Goal: Transaction & Acquisition: Purchase product/service

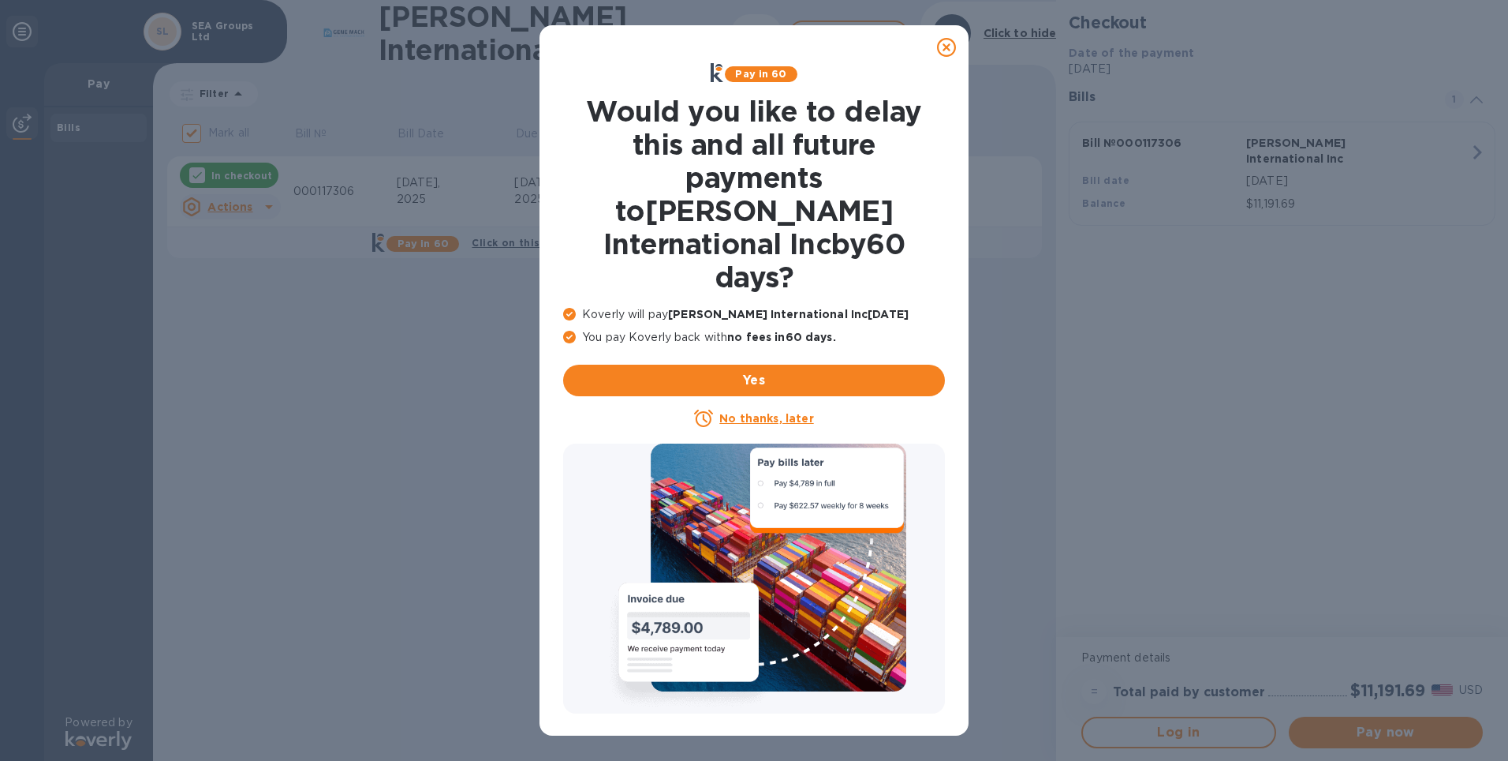
click at [959, 49] on div at bounding box center [947, 48] width 32 height 32
click at [949, 46] on icon at bounding box center [946, 47] width 19 height 19
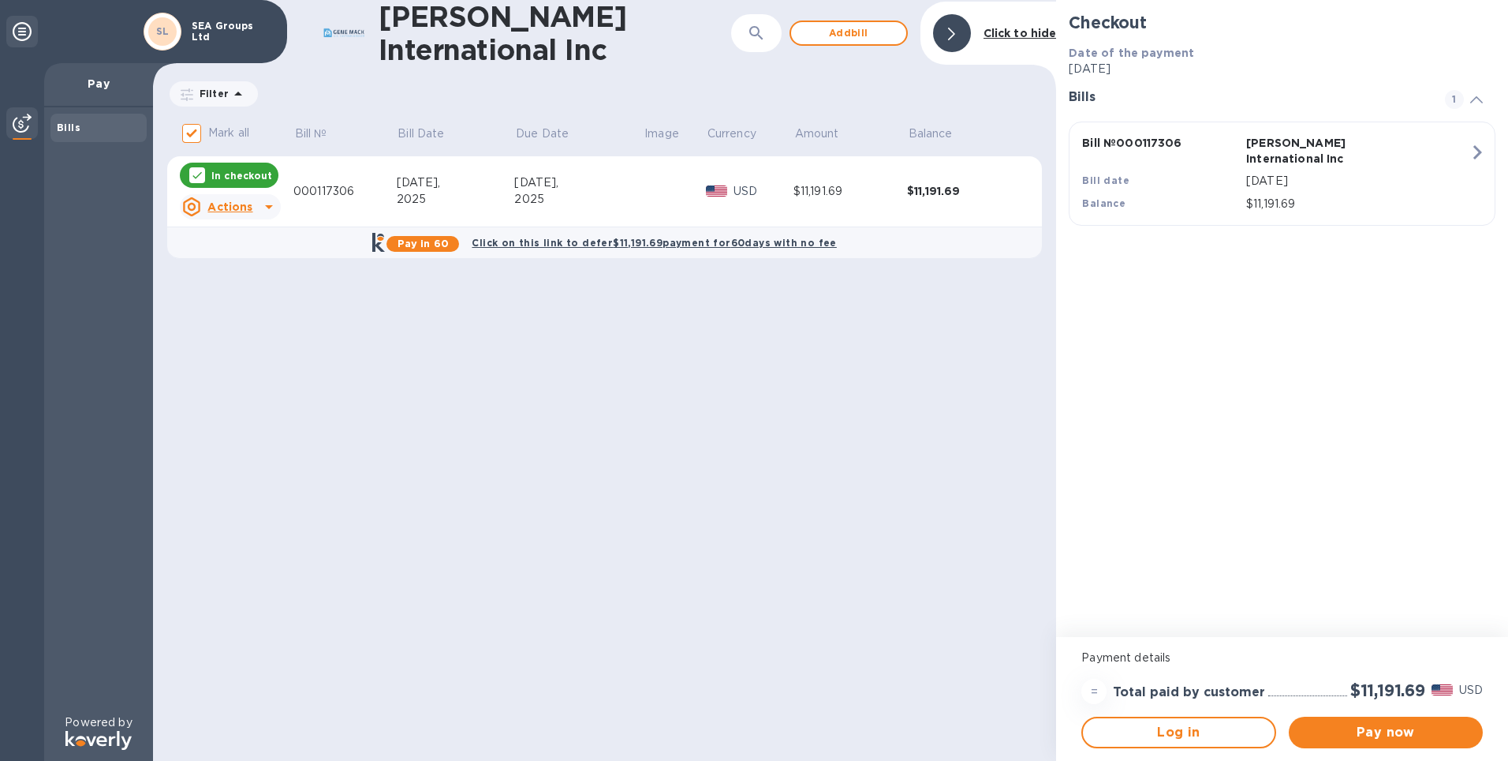
click at [730, 243] on b "Click on this link to defer $11,191.69 payment for 60 days with no fee" at bounding box center [654, 243] width 364 height 12
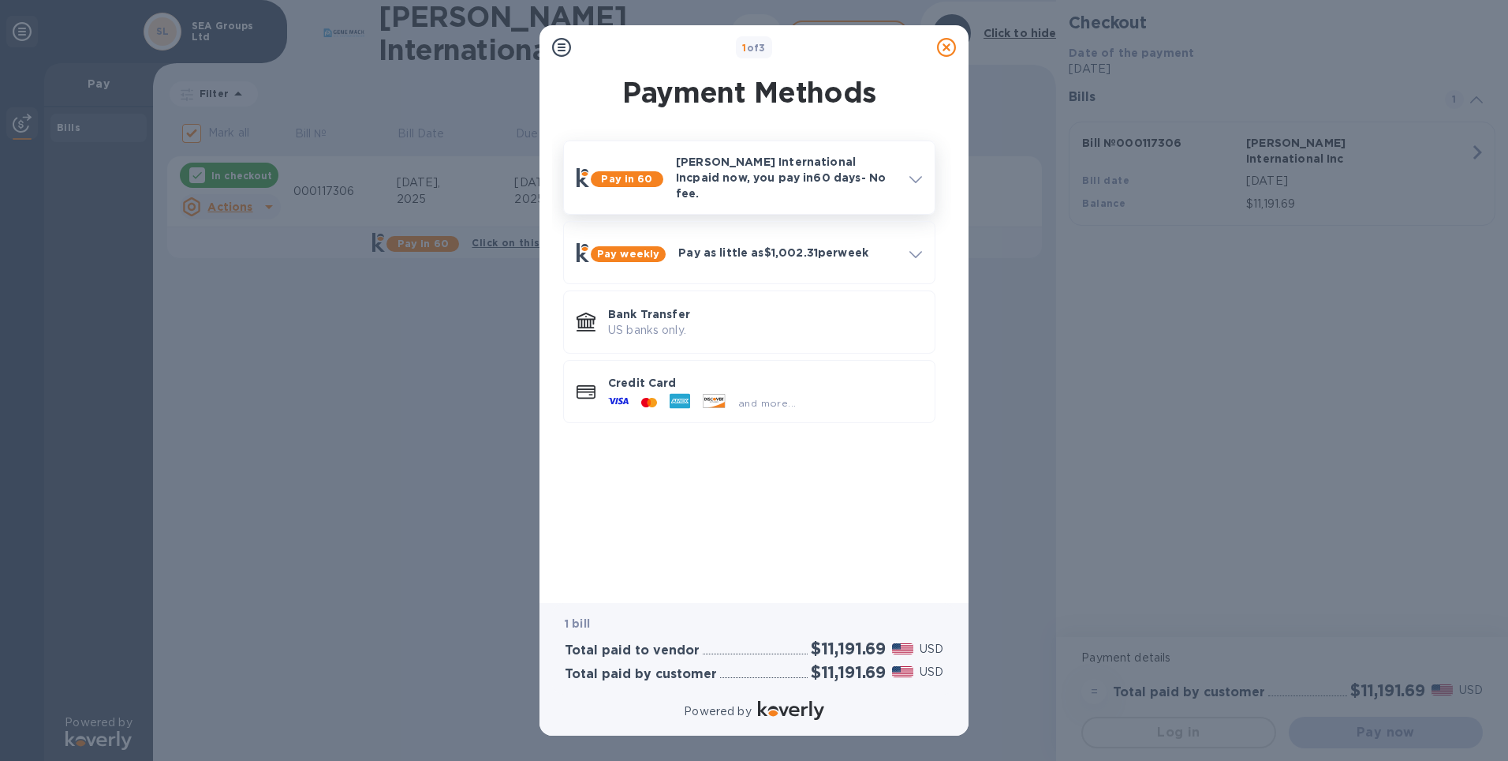
click at [914, 177] on icon at bounding box center [916, 179] width 13 height 7
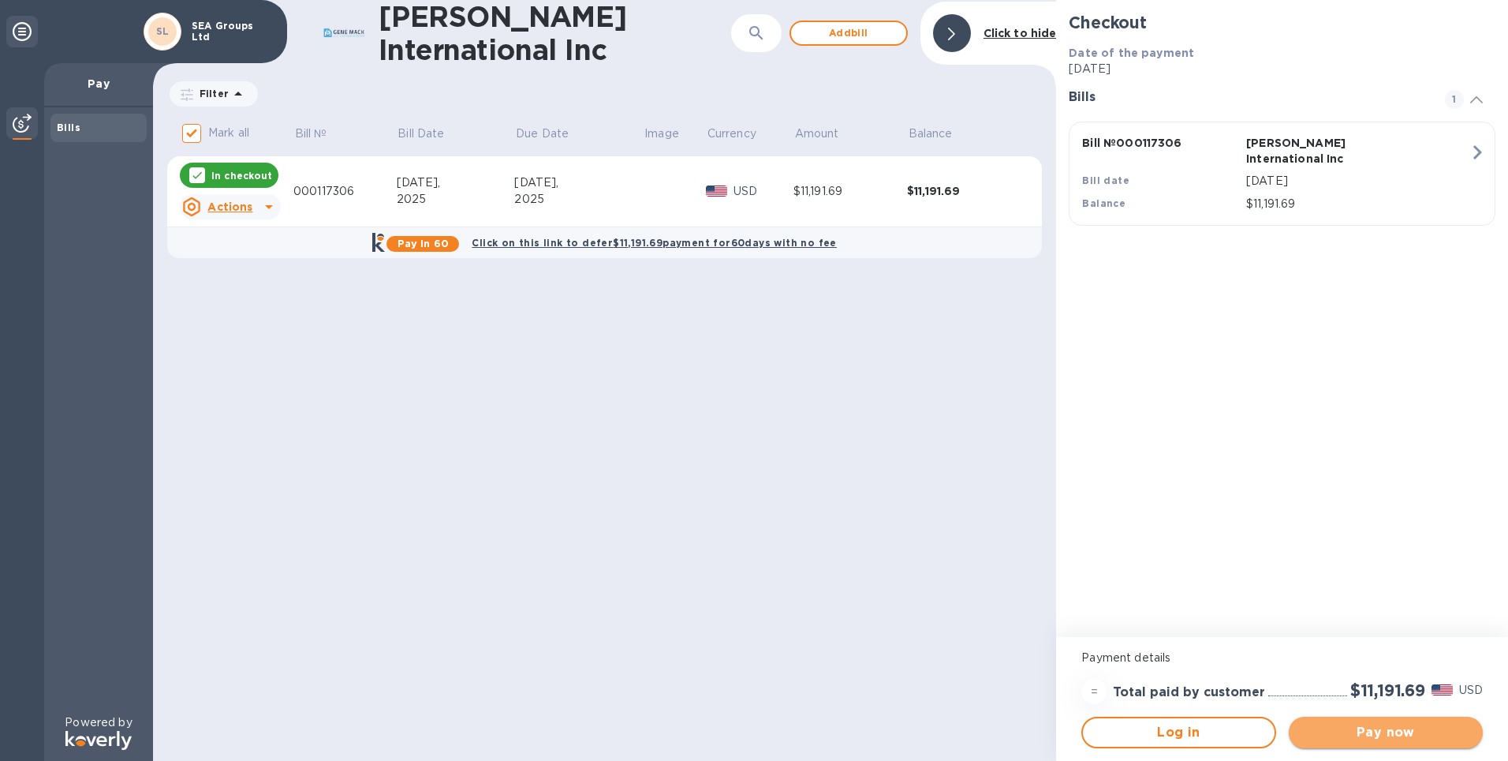
click at [1392, 735] on span "Pay now" at bounding box center [1386, 732] width 169 height 19
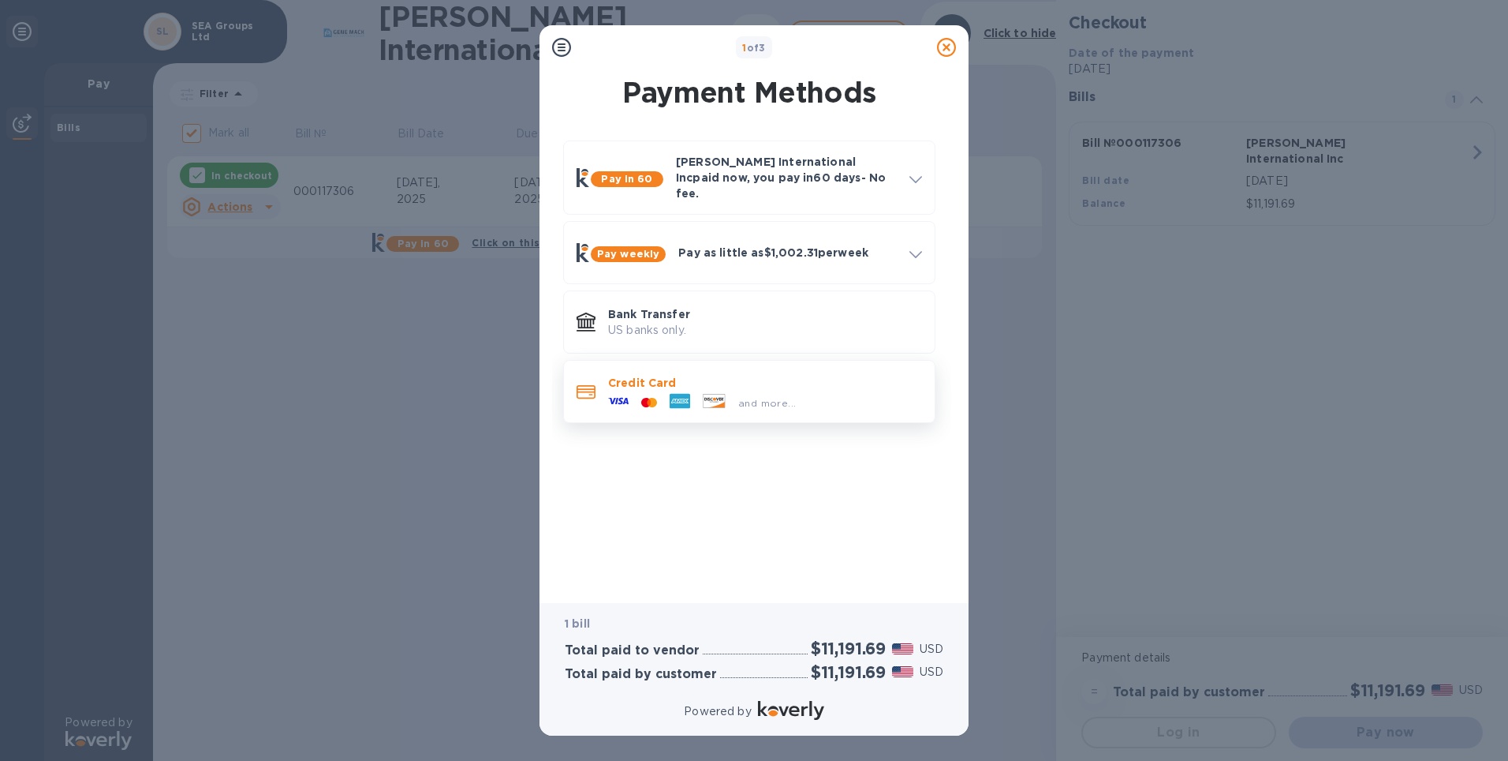
click at [687, 394] on icon at bounding box center [680, 401] width 21 height 15
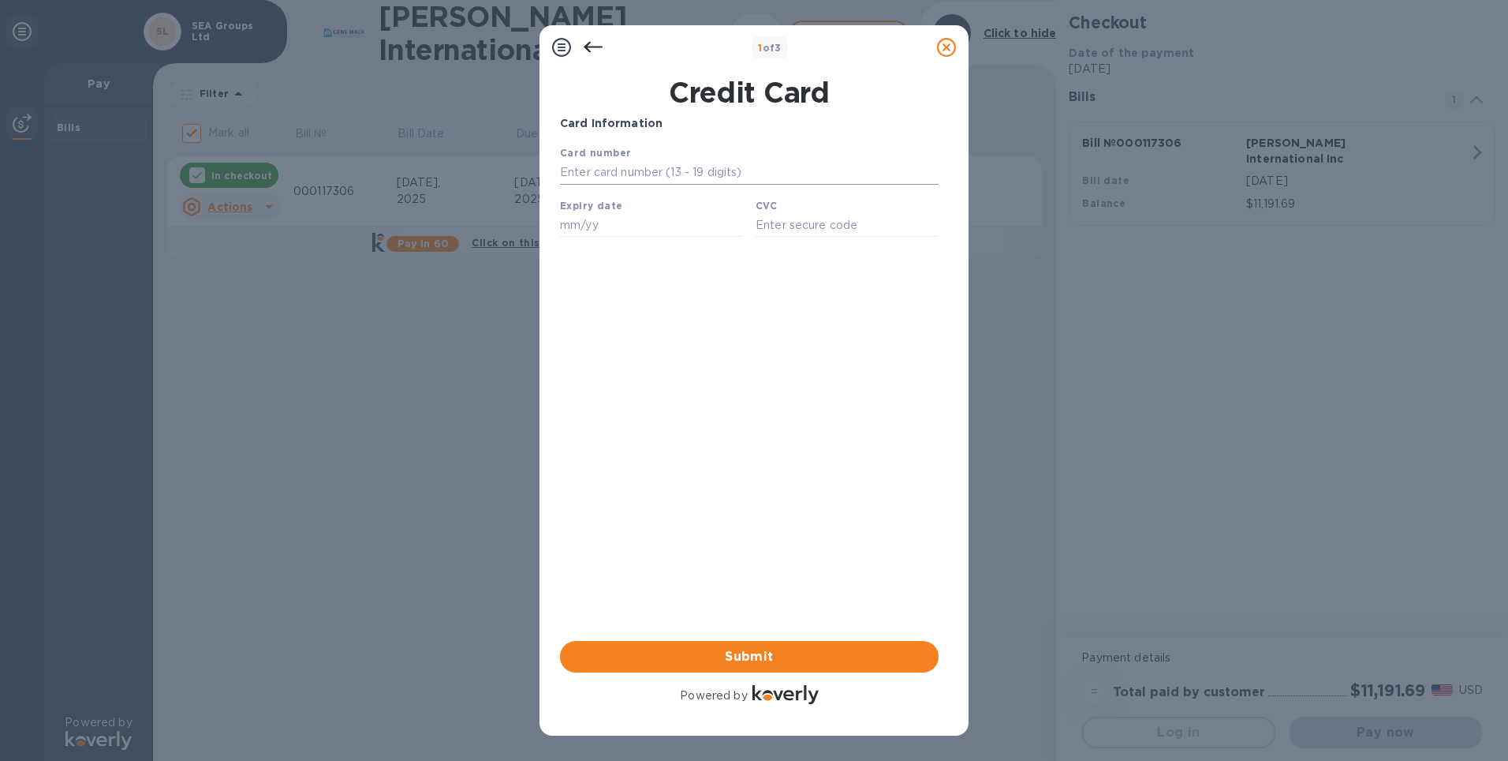
click at [571, 173] on input "text" at bounding box center [749, 173] width 379 height 24
type input "5474 1522 9685 9791"
click at [557, 226] on div "Card Information Your browser does not support iframes Submit Powered by" at bounding box center [749, 411] width 385 height 598
click at [570, 229] on input "text" at bounding box center [651, 225] width 183 height 24
type input "11/27"
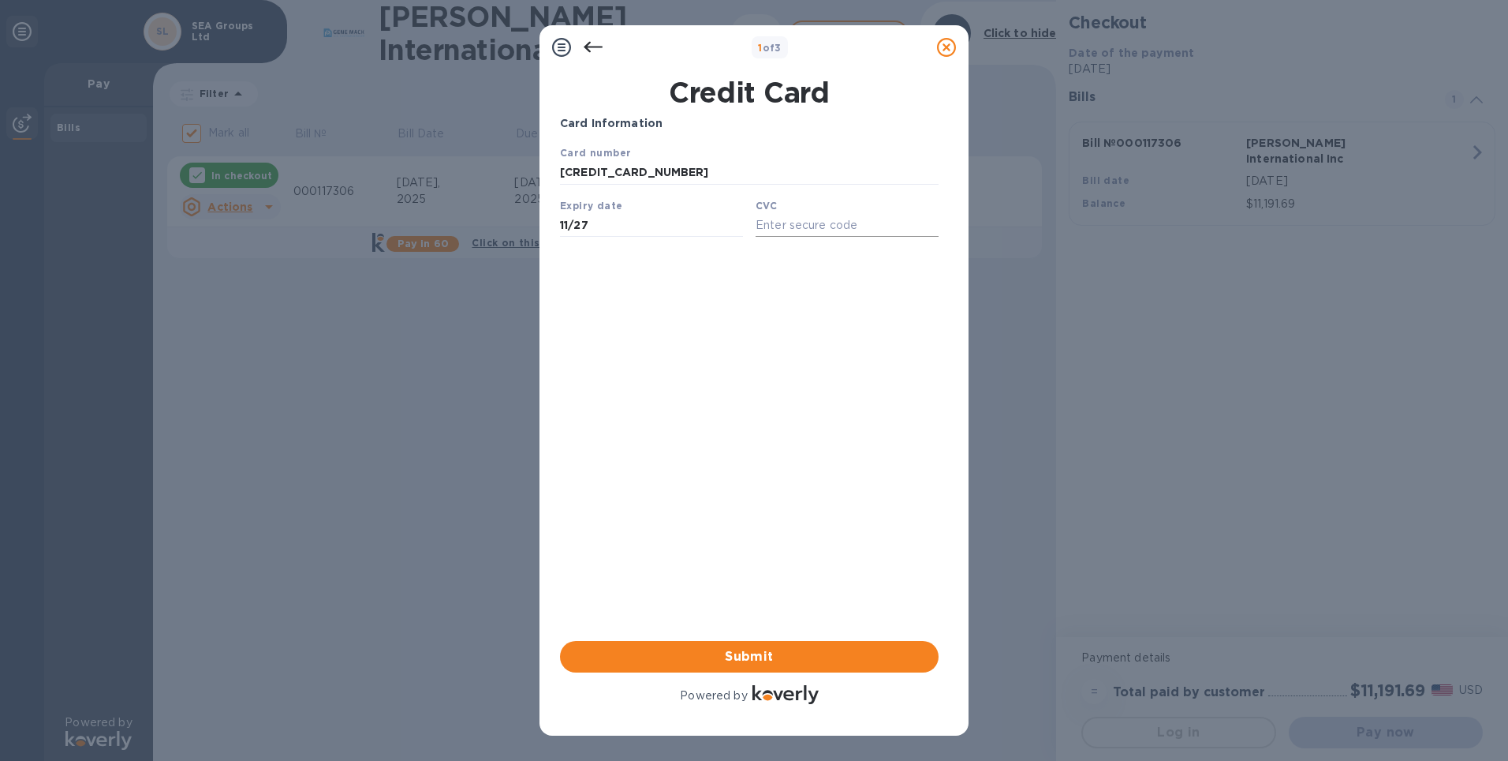
click at [771, 227] on input "text" at bounding box center [847, 225] width 183 height 24
type input "156"
click at [745, 659] on span "Submit" at bounding box center [749, 656] width 353 height 19
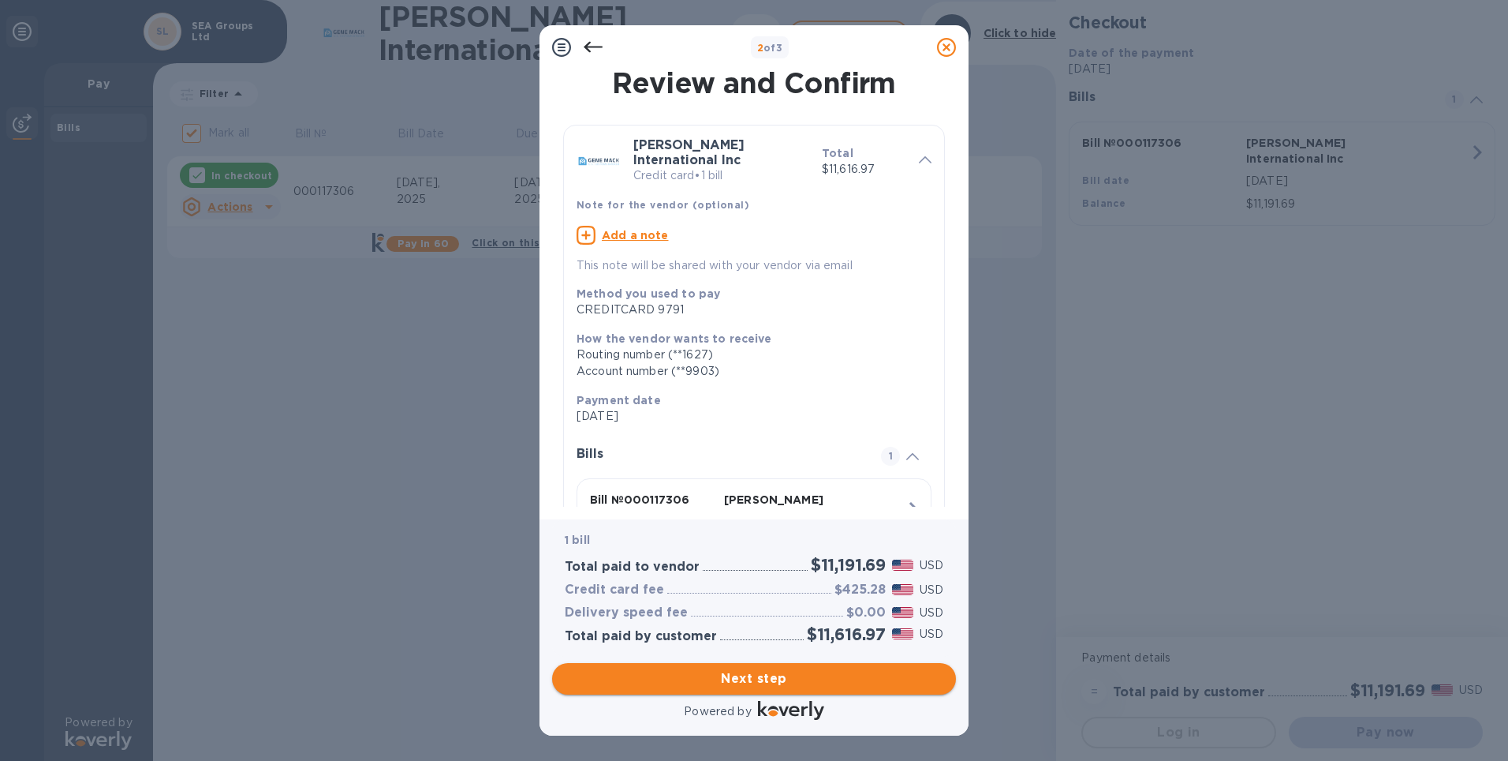
click at [809, 675] on span "Next step" at bounding box center [754, 678] width 379 height 19
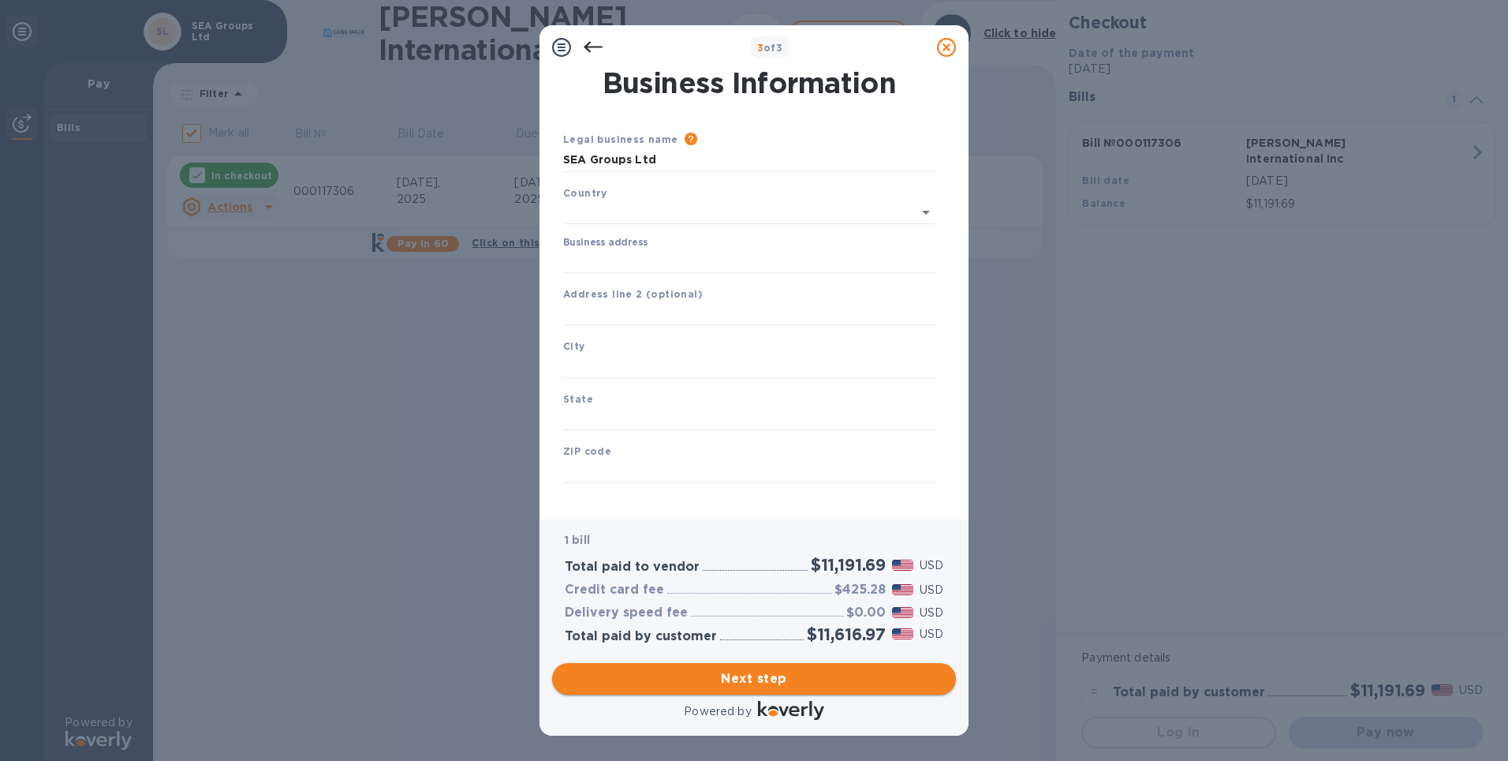
type input "United States"
click at [559, 252] on div "Business address" at bounding box center [749, 251] width 385 height 49
click at [574, 252] on input "Business address" at bounding box center [749, 258] width 372 height 24
type input "9 Creeping Bend Court"
type input "Herderson"
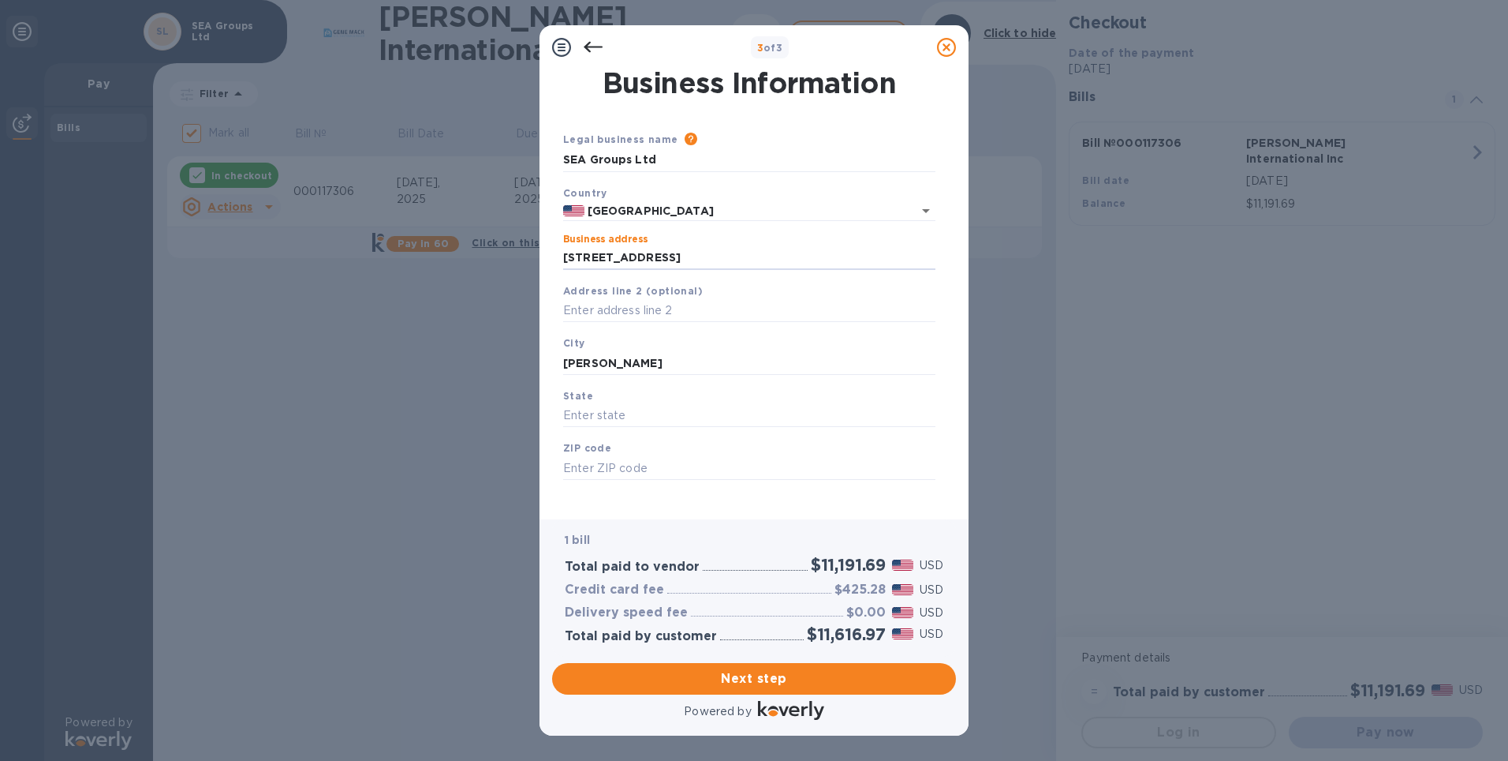
type input "NV"
type input "89052"
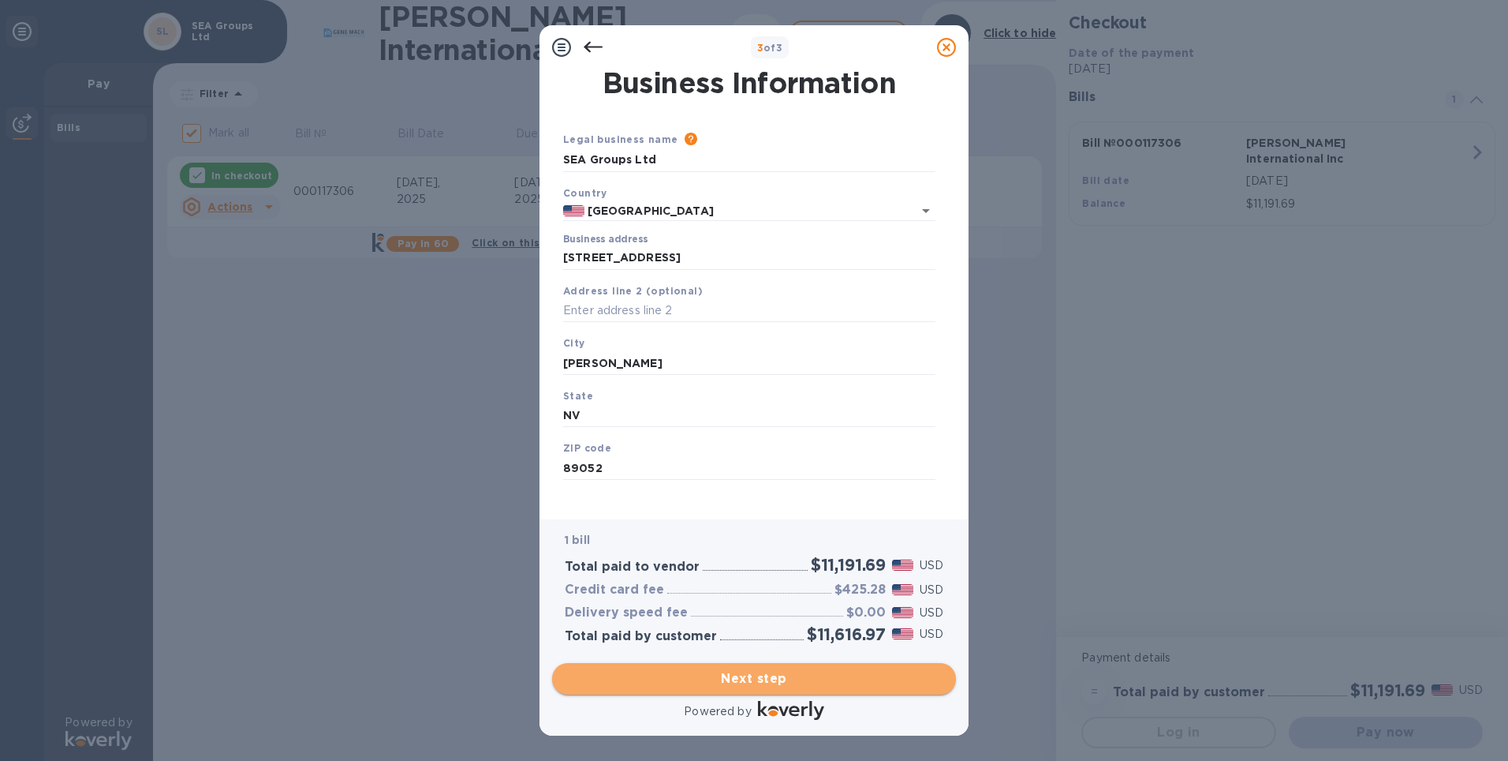
click at [737, 681] on span "Next step" at bounding box center [754, 678] width 379 height 19
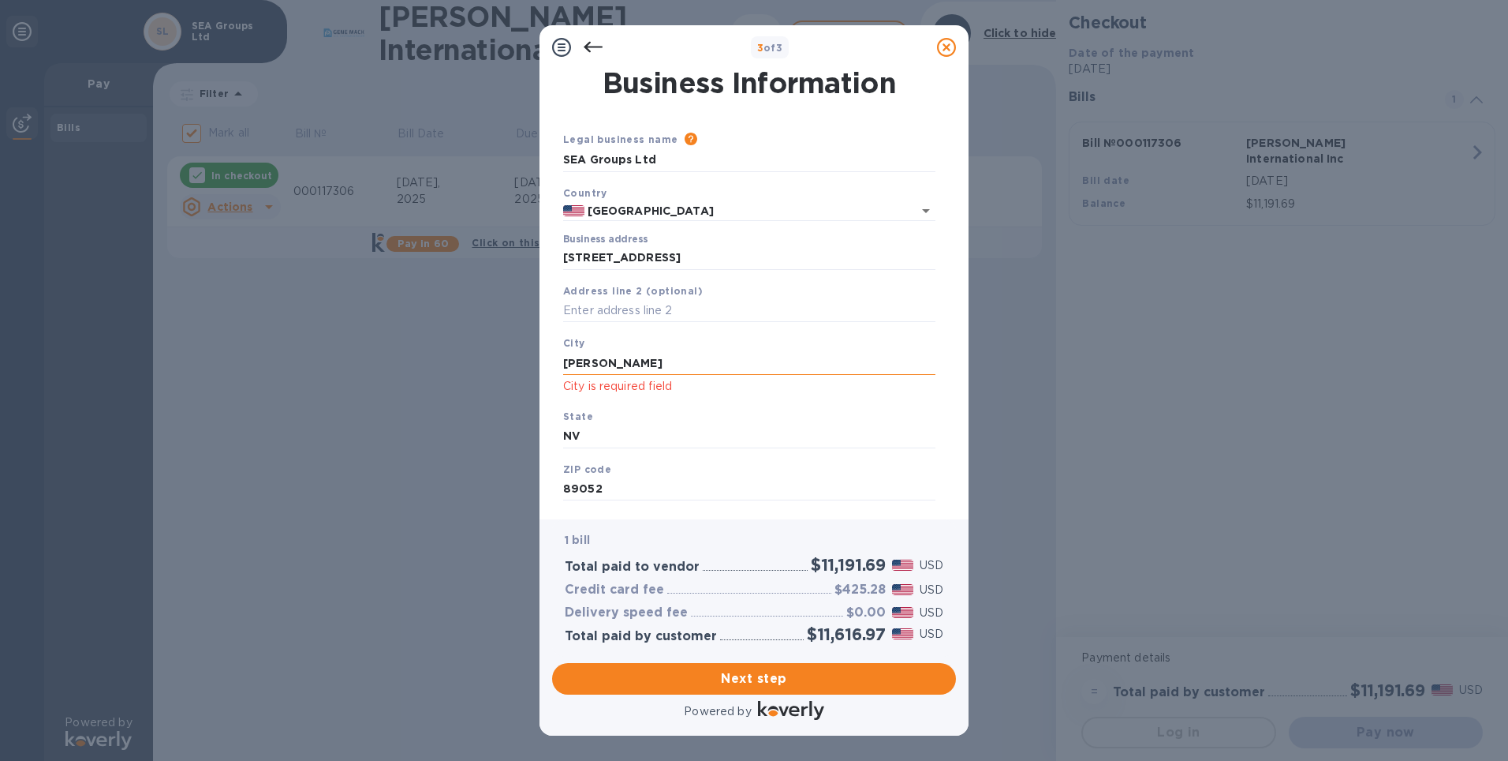
click at [641, 363] on input "Herderson" at bounding box center [749, 363] width 372 height 24
click at [758, 679] on span "Next step" at bounding box center [754, 678] width 379 height 19
drag, startPoint x: 633, startPoint y: 358, endPoint x: 514, endPoint y: 345, distance: 119.9
click at [514, 345] on div "3 of 3 Business Information Legal business name Please provide the legal name t…" at bounding box center [754, 380] width 1508 height 761
type input "Henderson"
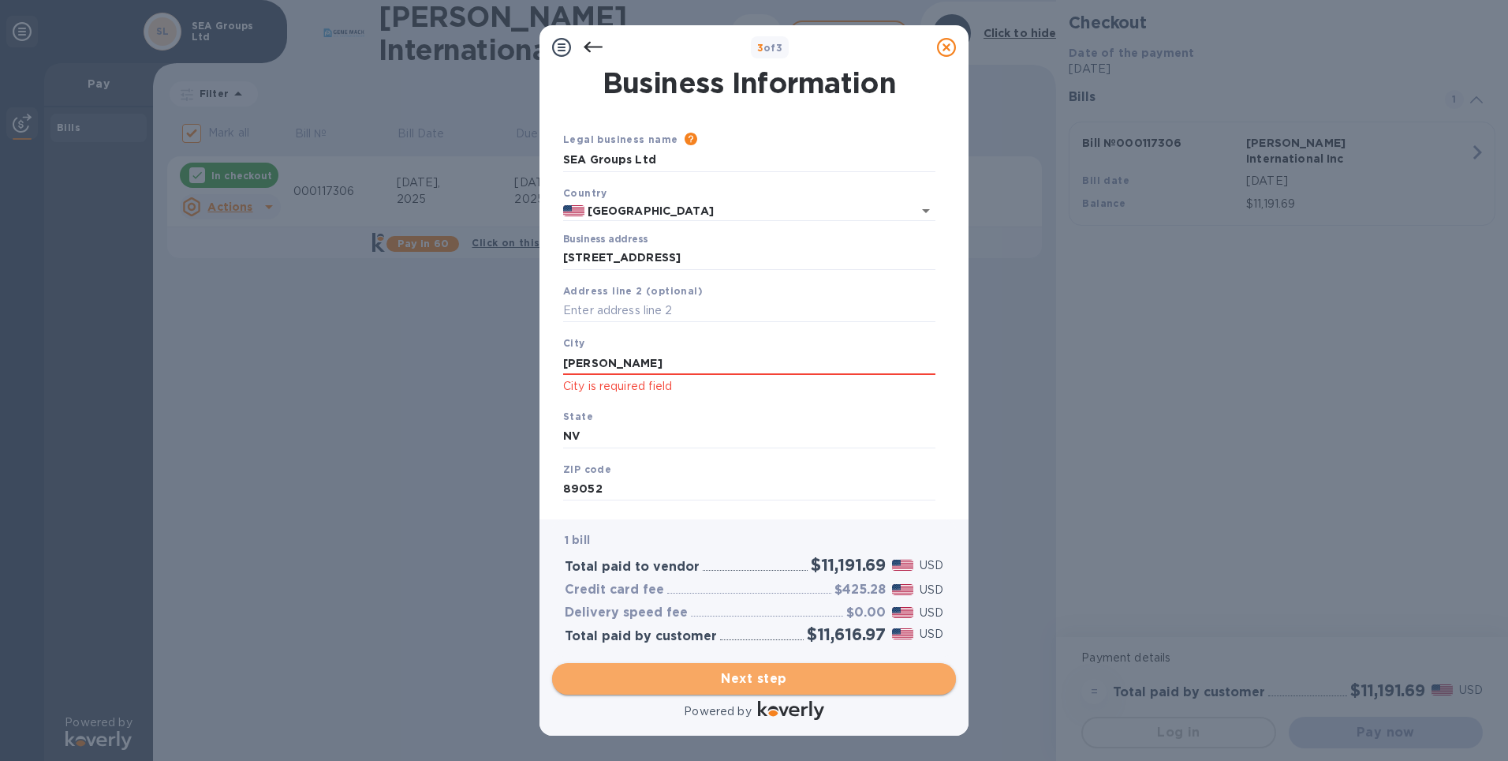
click at [744, 678] on span "Next step" at bounding box center [754, 678] width 379 height 19
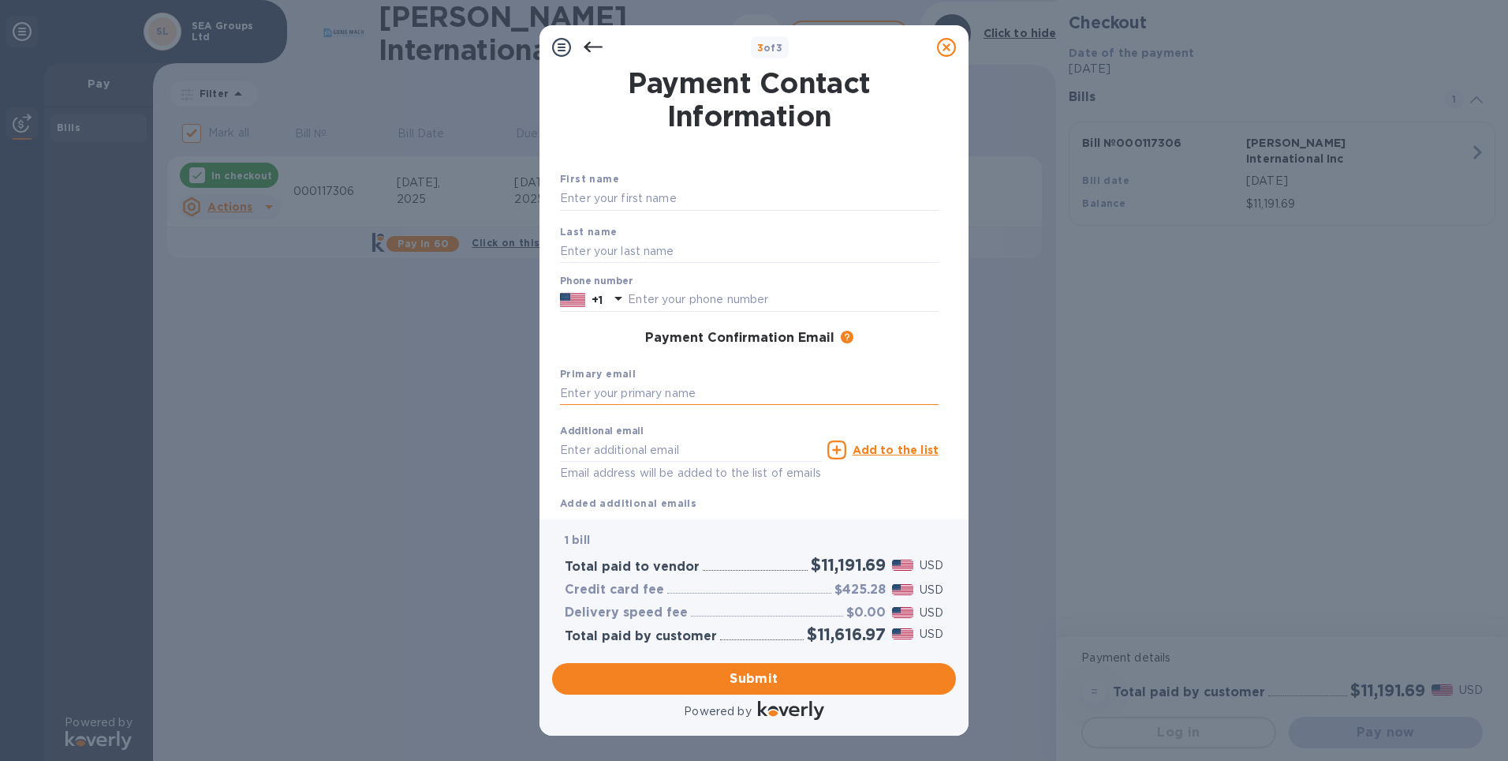
click at [579, 393] on input "text" at bounding box center [749, 394] width 379 height 24
type input "ktzheng@yahoo.com"
type input "Dave"
type input "Zheng"
type input "7025583611"
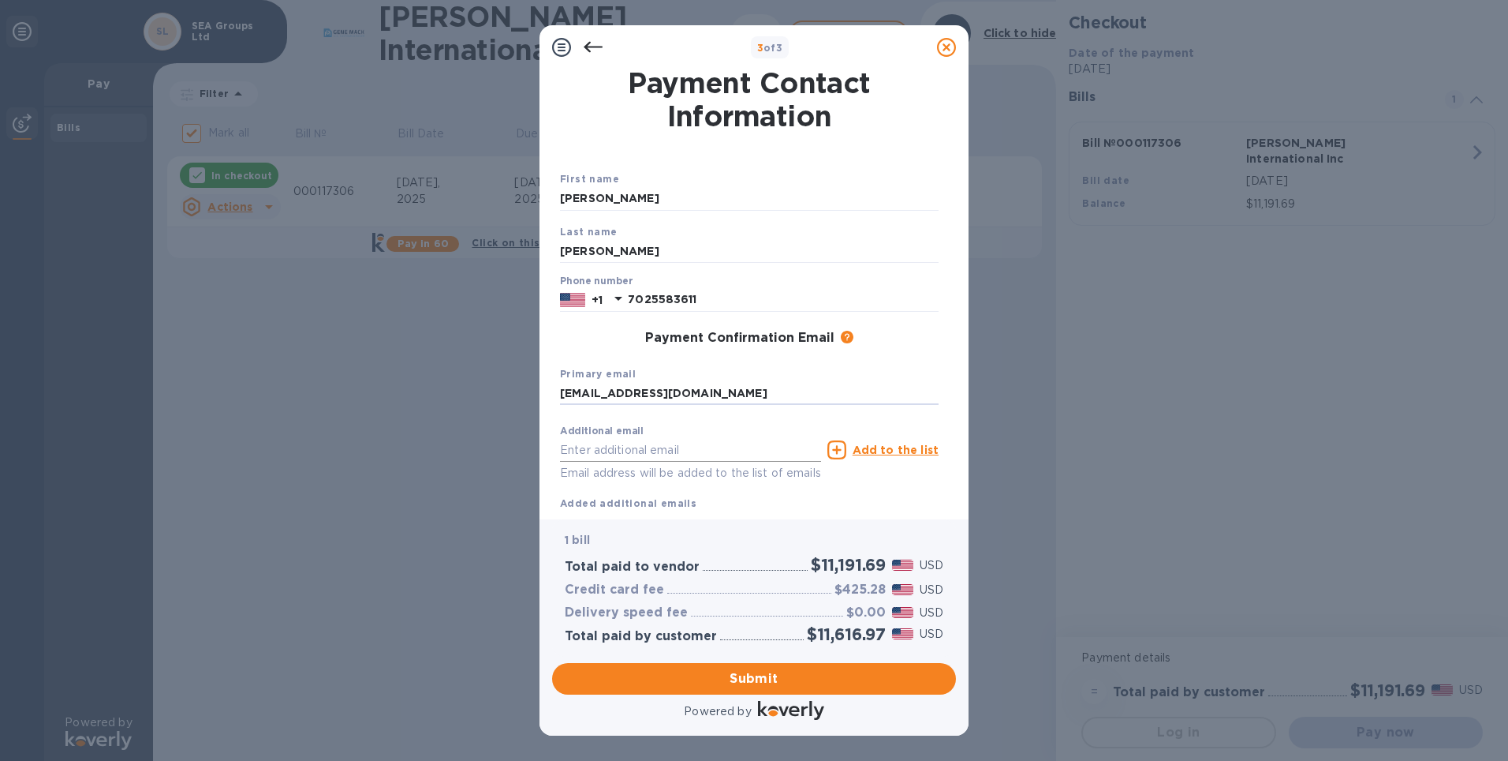
type input "ktzheng@yahoo.com"
click at [702, 300] on input "7025583611" at bounding box center [783, 300] width 311 height 24
click at [699, 301] on input "7025583611" at bounding box center [783, 300] width 311 height 24
click at [636, 200] on input "Dave" at bounding box center [749, 199] width 379 height 24
drag, startPoint x: 636, startPoint y: 200, endPoint x: 520, endPoint y: 181, distance: 117.5
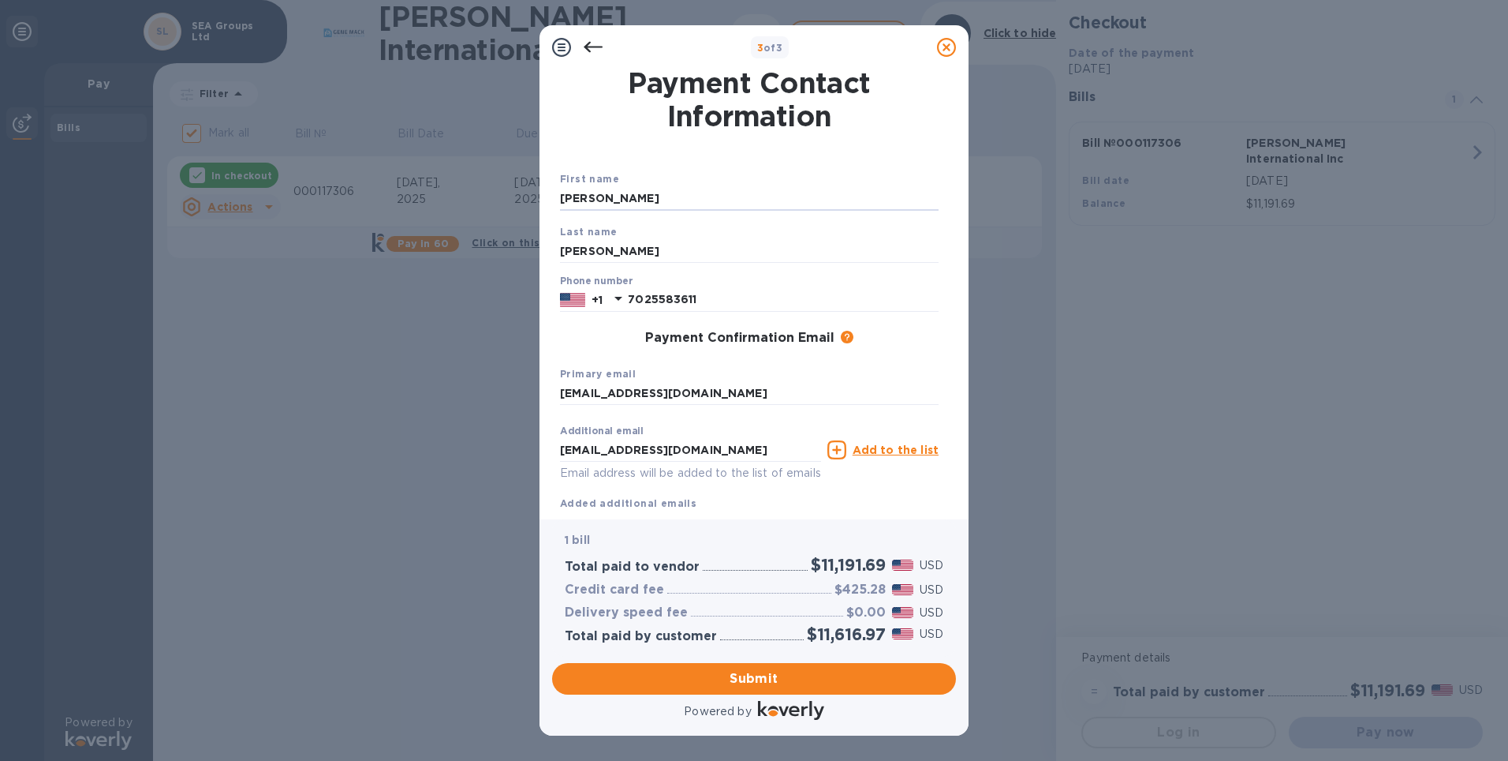
click at [520, 181] on div "3 of 3 Payment Contact Information First name Dave Last name Zheng Phone number…" at bounding box center [754, 380] width 1508 height 761
type input "KE TING"
click at [696, 304] on input "7025583611" at bounding box center [783, 300] width 311 height 24
drag, startPoint x: 712, startPoint y: 301, endPoint x: 653, endPoint y: 297, distance: 58.5
click at [653, 297] on input "7025583611" at bounding box center [783, 300] width 311 height 24
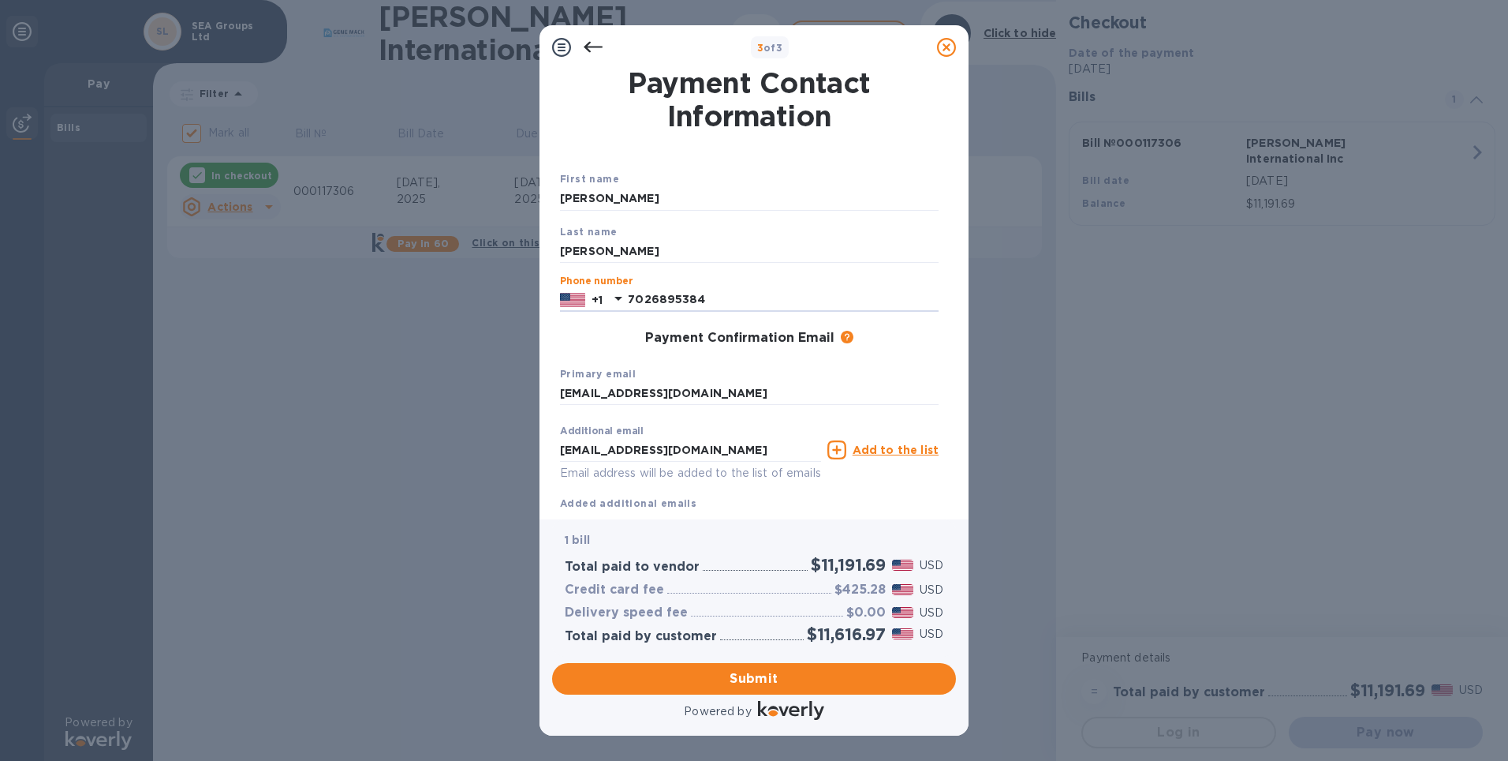
type input "7026895384"
click at [616, 320] on div "First name KE TING Last name Zheng Phone number +1 7026895384 Payment Confirmat…" at bounding box center [749, 340] width 391 height 353
click at [790, 682] on span "Submit" at bounding box center [754, 678] width 379 height 19
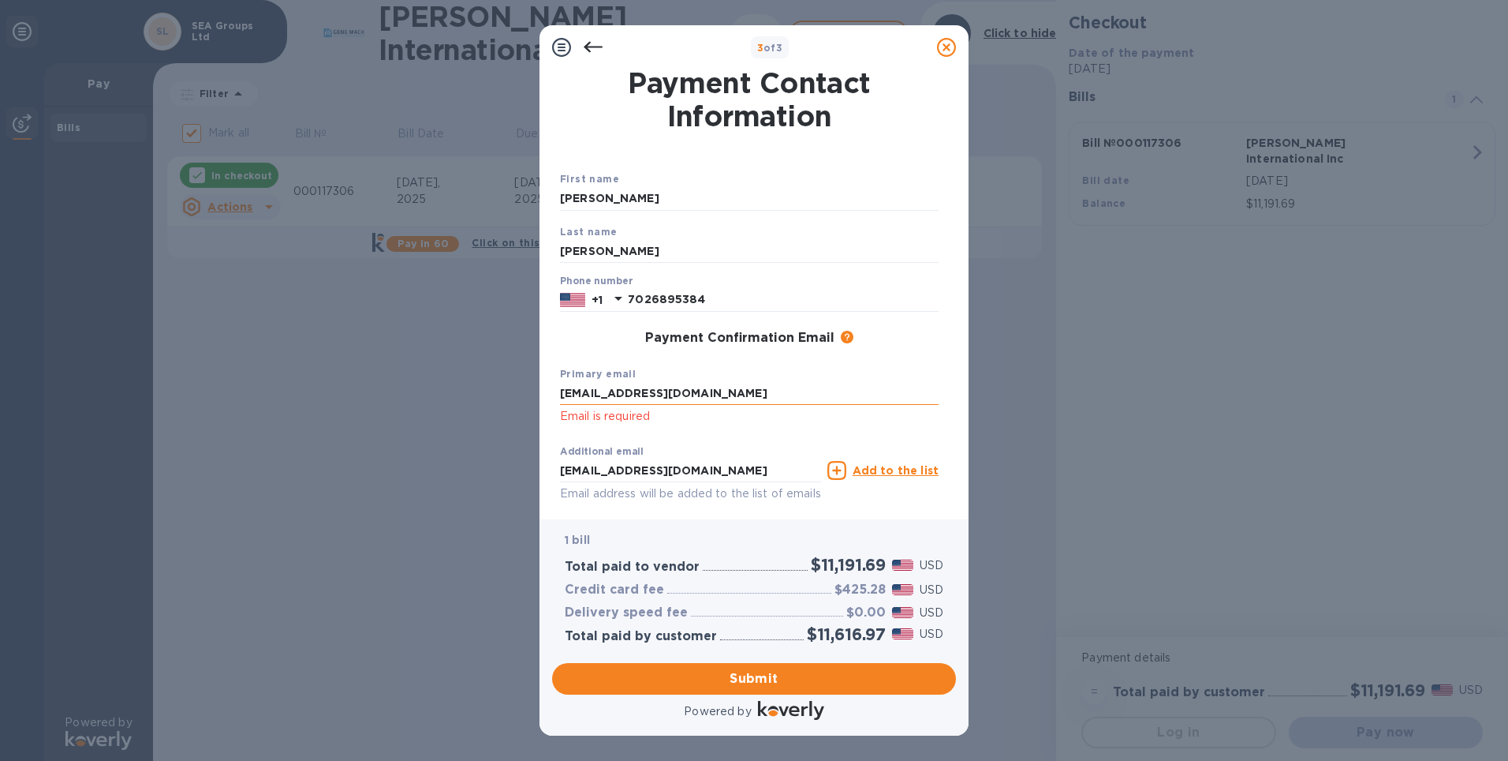
click at [693, 392] on input "ktzheng@yahoo.com" at bounding box center [749, 394] width 379 height 24
click at [812, 681] on span "Submit" at bounding box center [754, 678] width 379 height 19
click at [681, 396] on input "ktzheng@yahoo.com" at bounding box center [749, 394] width 379 height 24
click at [685, 392] on input "ktzheng@yahoo.com" at bounding box center [749, 394] width 379 height 24
click at [766, 676] on span "Submit" at bounding box center [754, 678] width 379 height 19
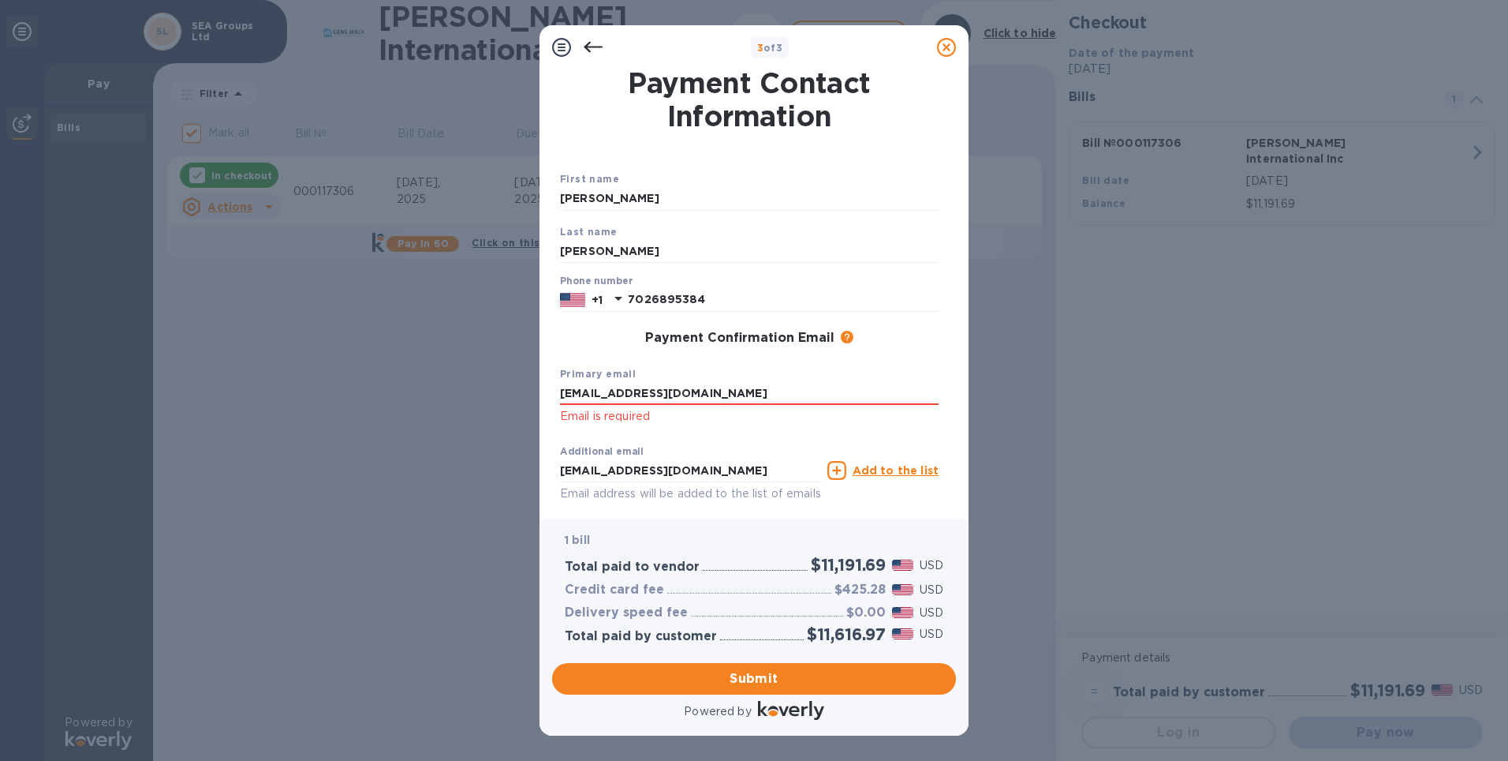
drag, startPoint x: 706, startPoint y: 402, endPoint x: 458, endPoint y: 368, distance: 250.7
click at [458, 368] on div "3 of 3 Payment Contact Information First name KE TING Last name Zheng Phone num…" at bounding box center [754, 380] width 1508 height 761
type input "ktzheng@yahoo.com"
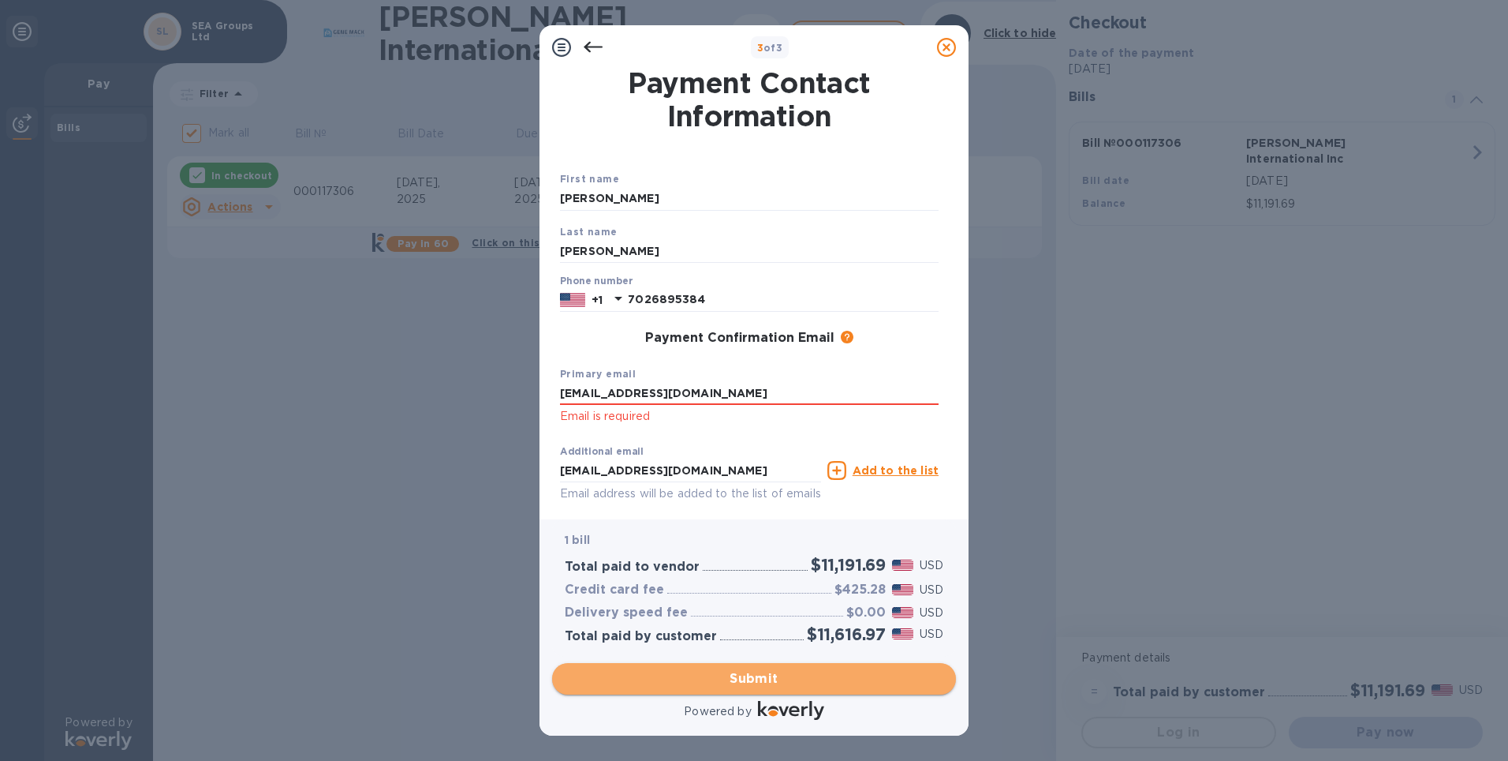
click at [818, 677] on span "Submit" at bounding box center [754, 678] width 379 height 19
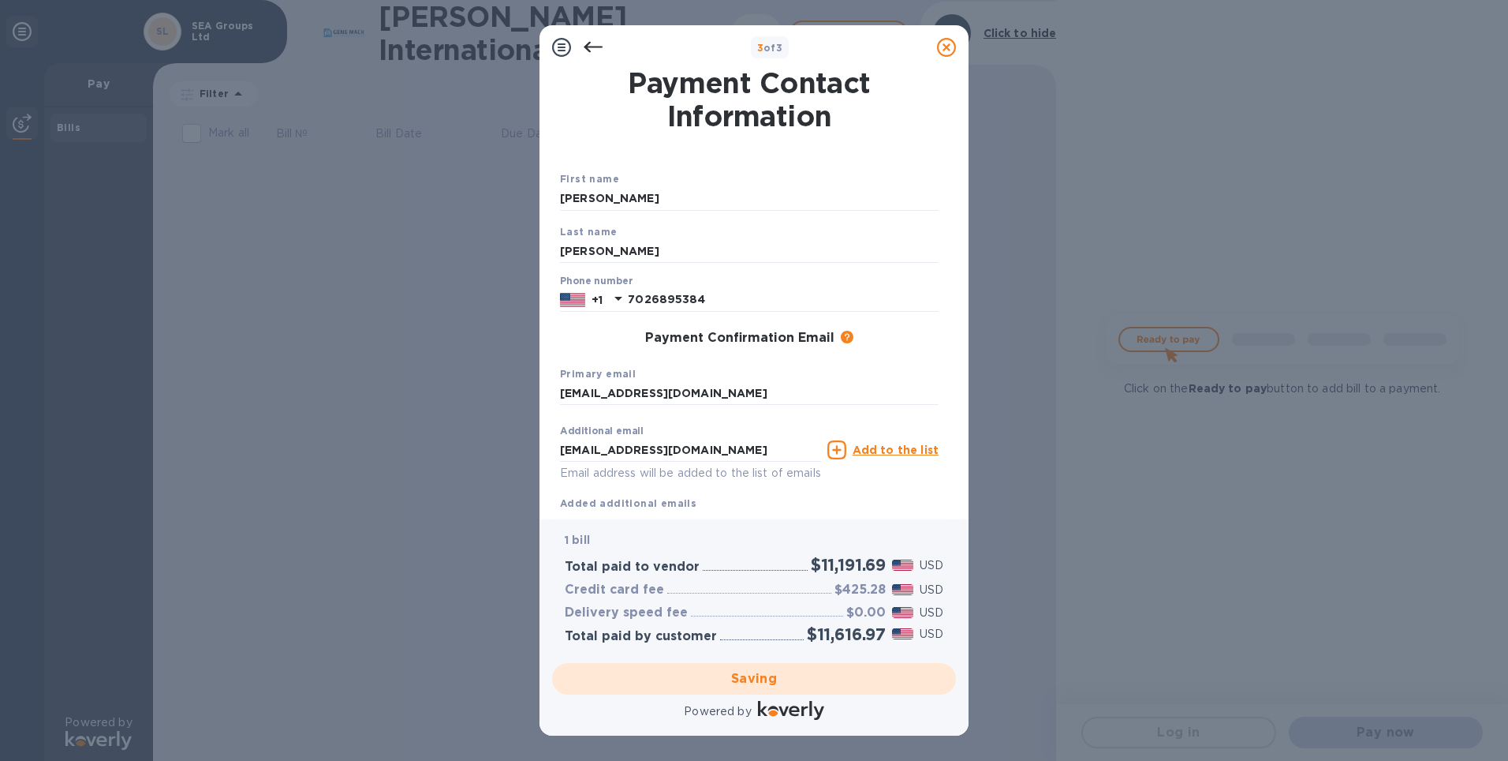
checkbox input "false"
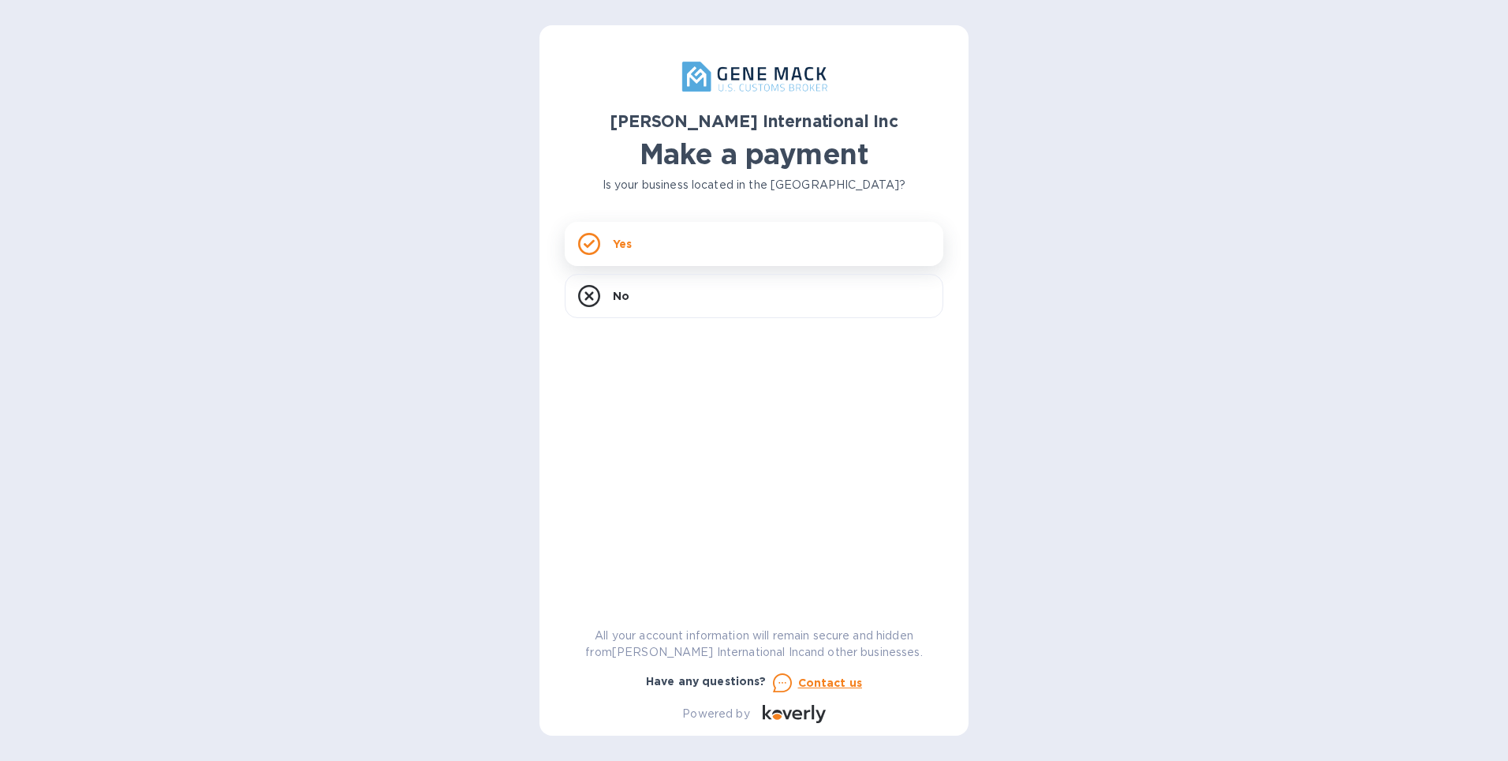
click at [617, 250] on p "Yes" at bounding box center [622, 244] width 19 height 16
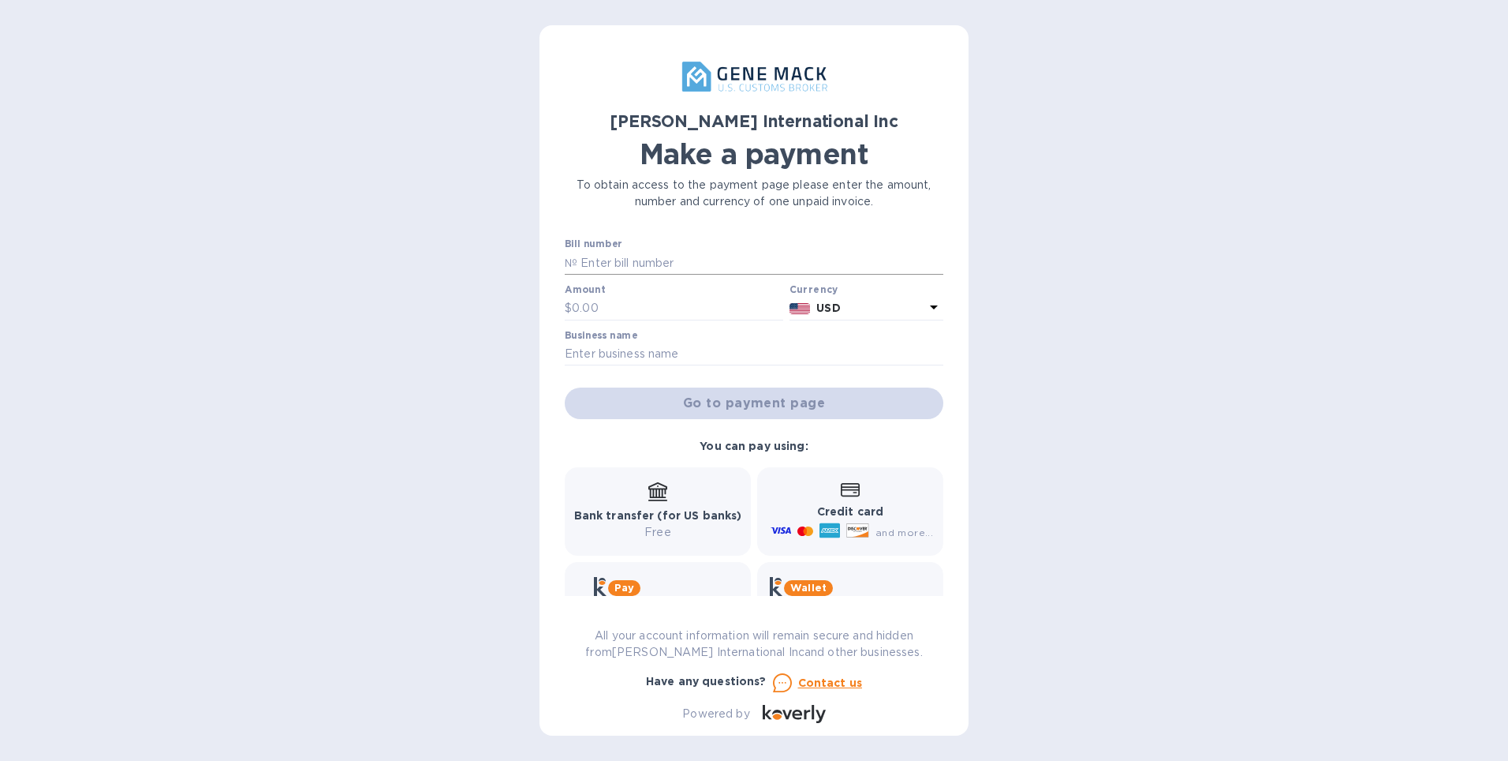
click at [604, 260] on input "text" at bounding box center [760, 263] width 366 height 24
paste input "000117467"
type input "000117467"
click at [585, 312] on input "text" at bounding box center [677, 309] width 211 height 24
type input "550"
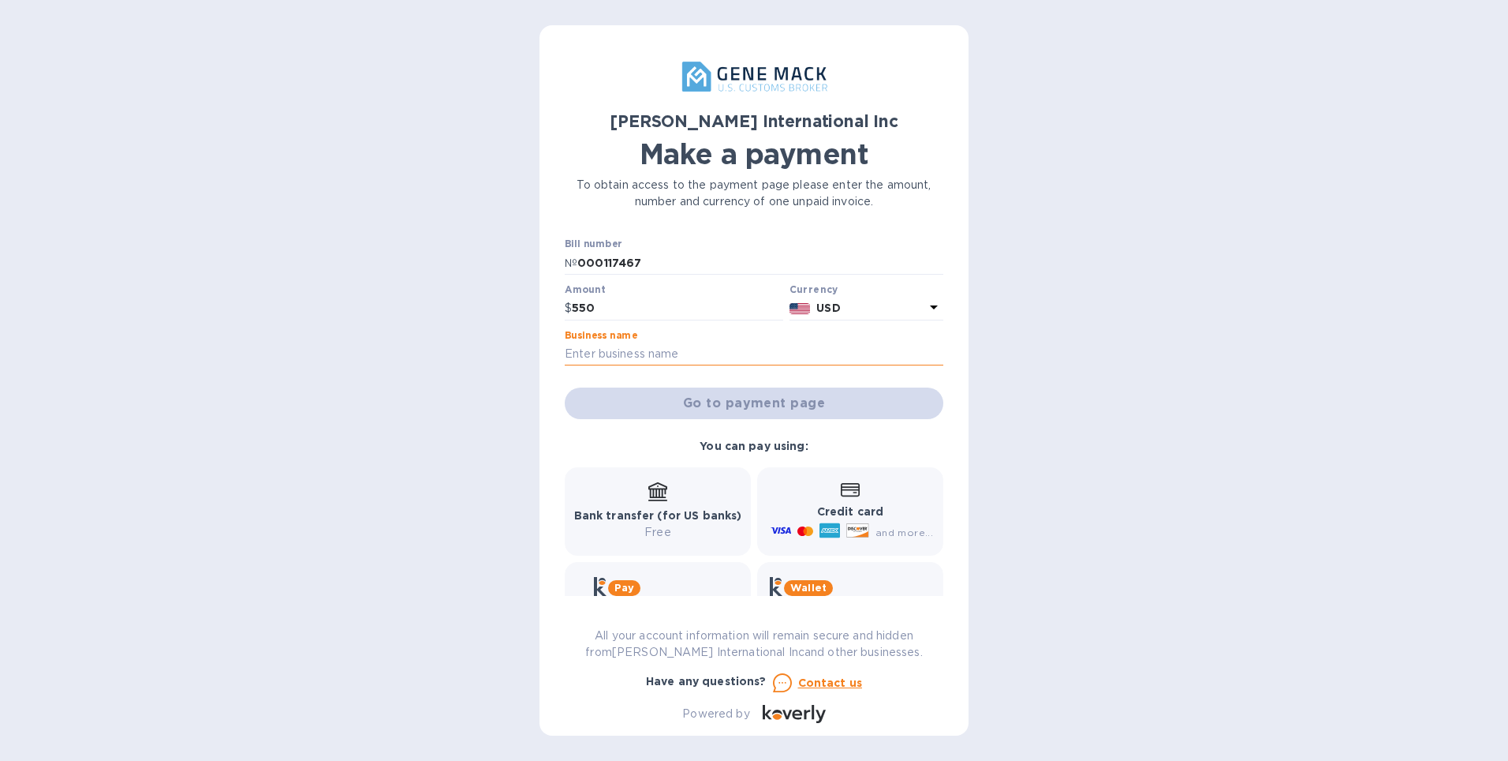
click at [577, 349] on input "text" at bounding box center [754, 354] width 379 height 24
type input "SEA Groups Ltd"
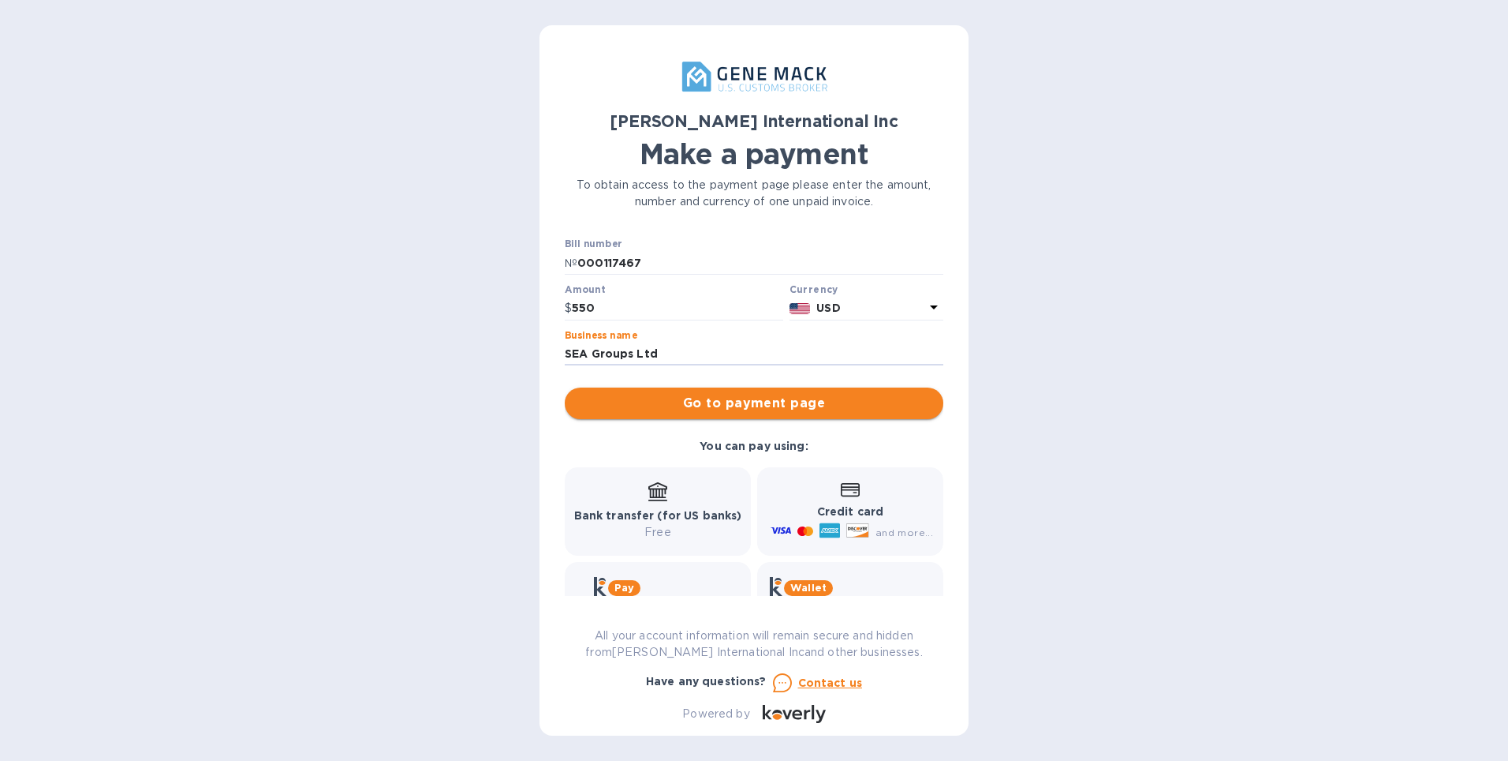
click at [680, 406] on span "Go to payment page" at bounding box center [753, 403] width 353 height 19
